Goal: Navigation & Orientation: Find specific page/section

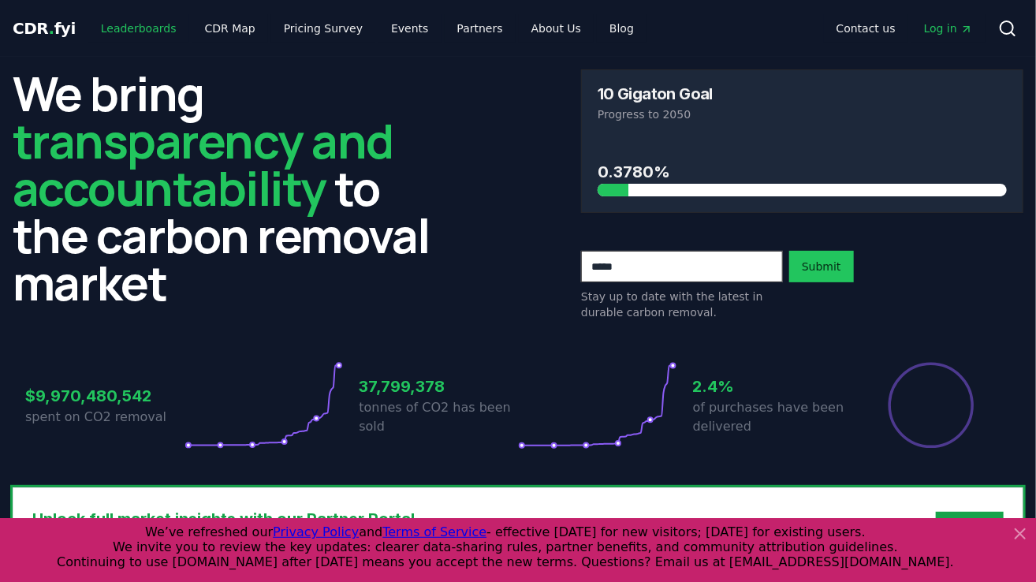
click at [132, 26] on link "Leaderboards" at bounding box center [138, 28] width 101 height 28
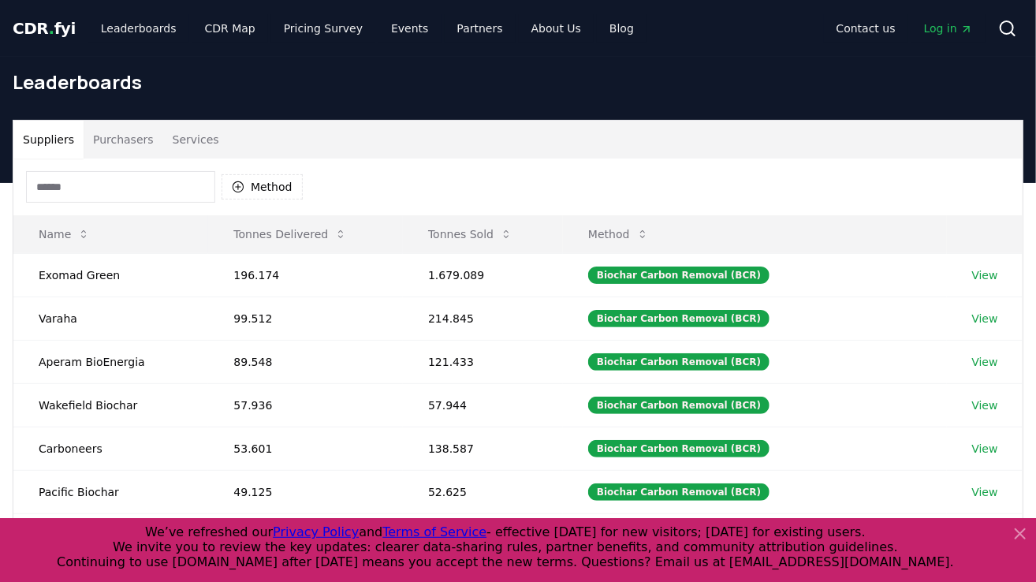
click at [1017, 533] on icon at bounding box center [1019, 533] width 19 height 19
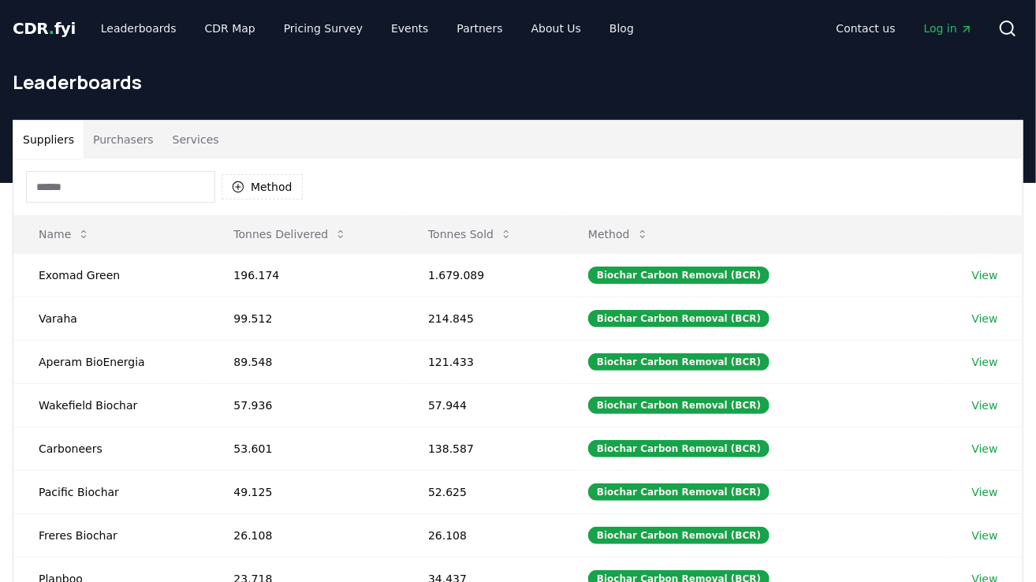
click at [91, 193] on input at bounding box center [120, 187] width 189 height 32
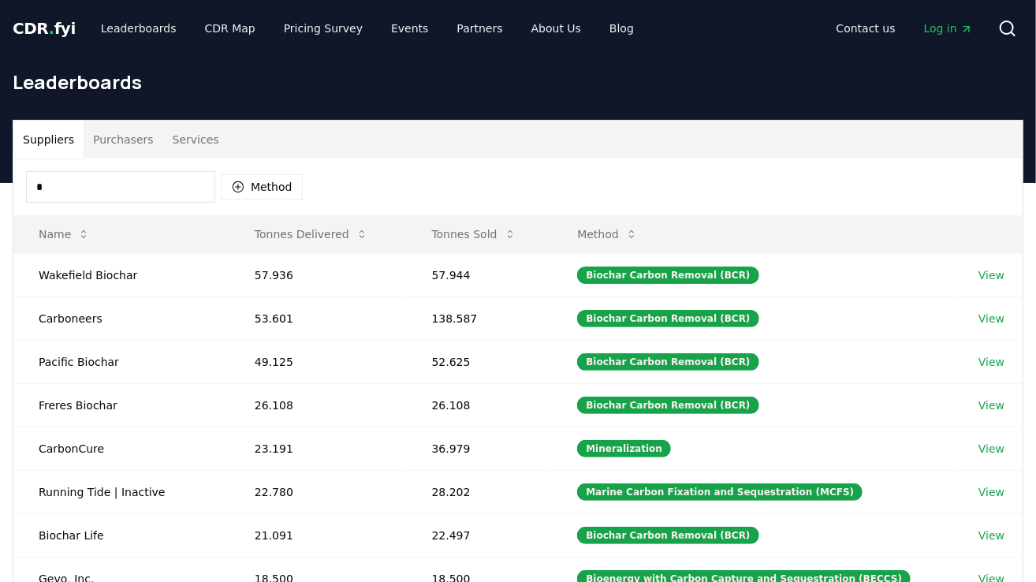
type input "*"
